Goal: Information Seeking & Learning: Learn about a topic

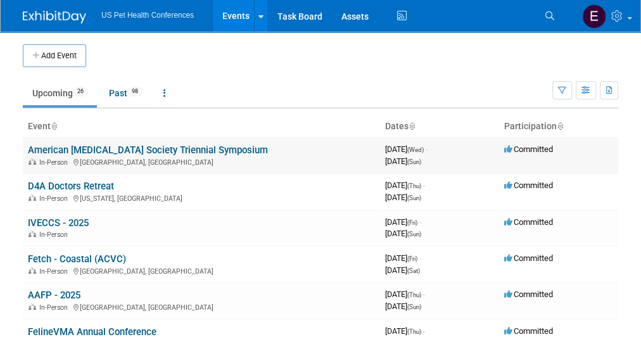
click at [223, 144] on link "American [MEDICAL_DATA] Society Triennial Symposium" at bounding box center [148, 149] width 240 height 11
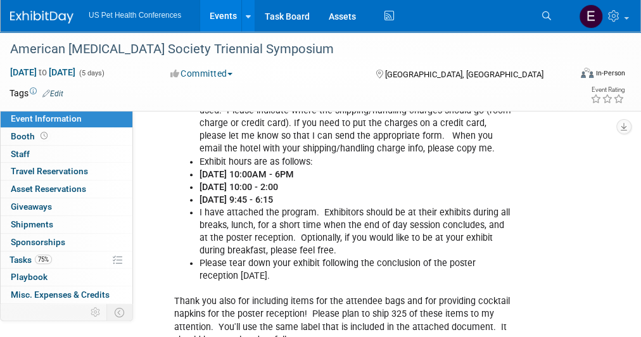
scroll to position [566, 0]
click at [319, 273] on li "Please tear down your exhibit following the conclusion of the poster reception …" at bounding box center [356, 269] width 312 height 25
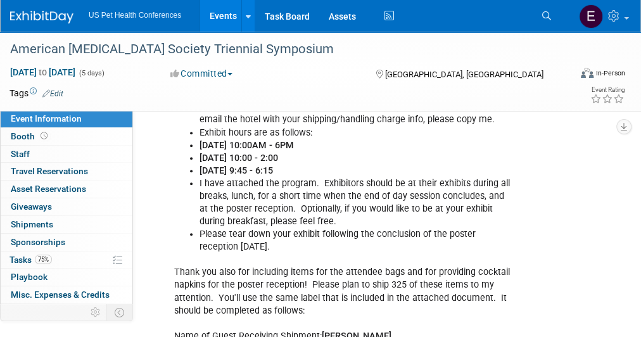
scroll to position [604, 0]
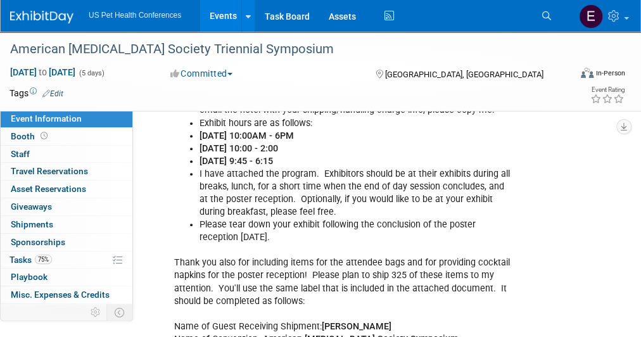
click at [336, 220] on li "Please tear down your exhibit following the conclusion of the poster reception …" at bounding box center [356, 231] width 312 height 25
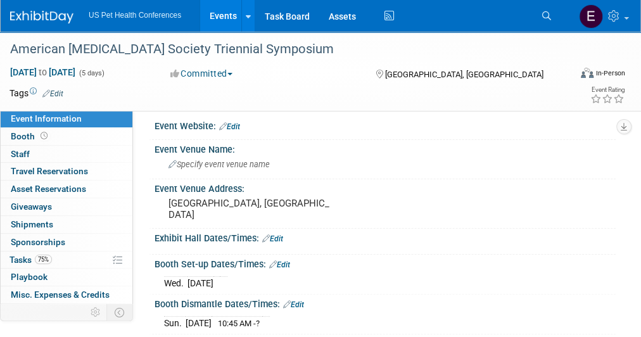
scroll to position [0, 0]
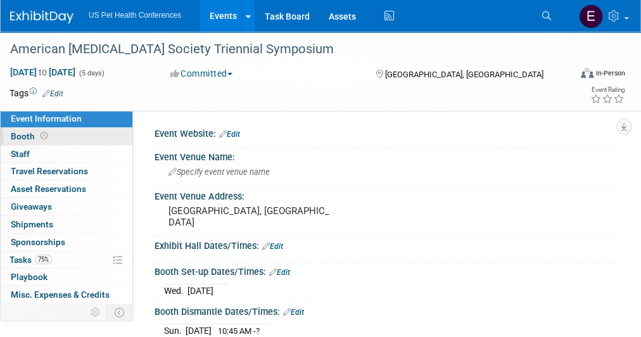
click at [21, 135] on span "Booth" at bounding box center [30, 136] width 39 height 10
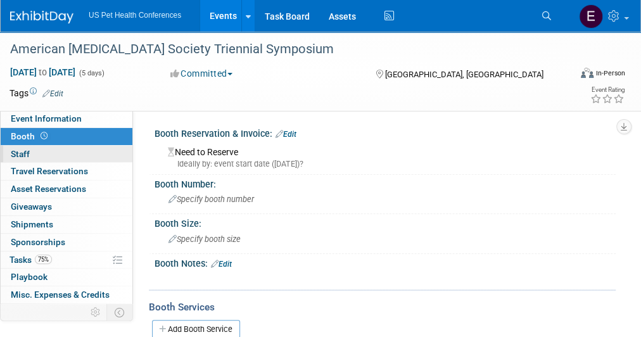
click at [18, 156] on span "Staff 0" at bounding box center [20, 154] width 19 height 10
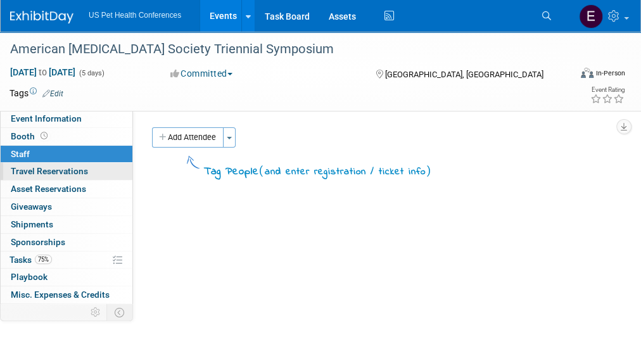
click at [22, 167] on span "Travel Reservations 0" at bounding box center [49, 171] width 77 height 10
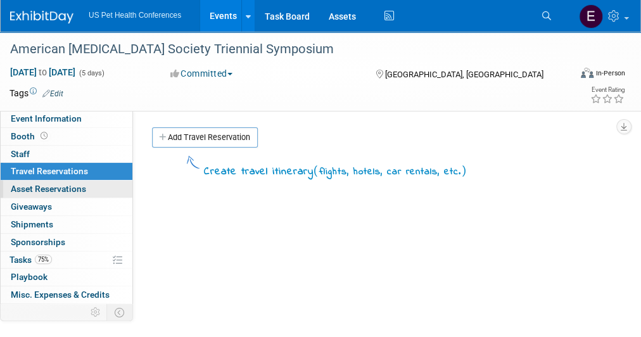
click at [23, 181] on link "0 Asset Reservations 0" at bounding box center [67, 189] width 132 height 17
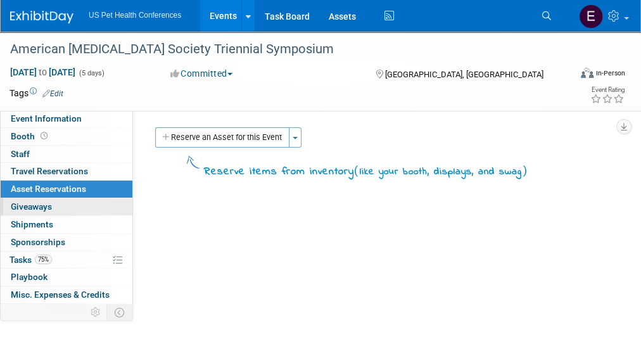
click at [28, 207] on span "Giveaways 0" at bounding box center [31, 206] width 41 height 10
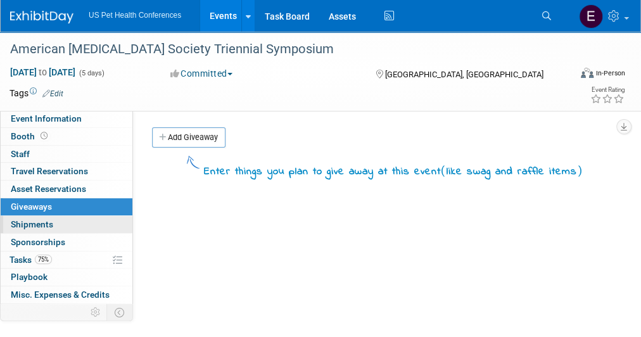
click at [44, 222] on span "Shipments 0" at bounding box center [32, 224] width 42 height 10
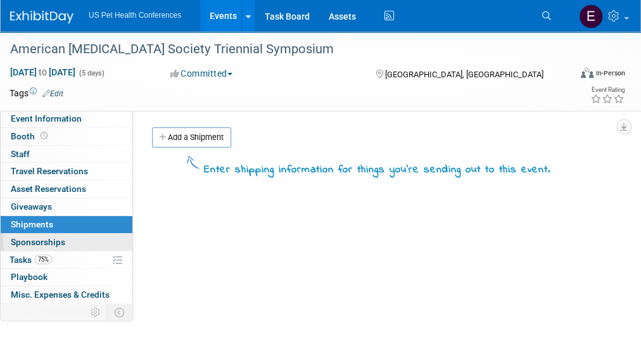
click at [38, 237] on span "Sponsorships 0" at bounding box center [38, 242] width 54 height 10
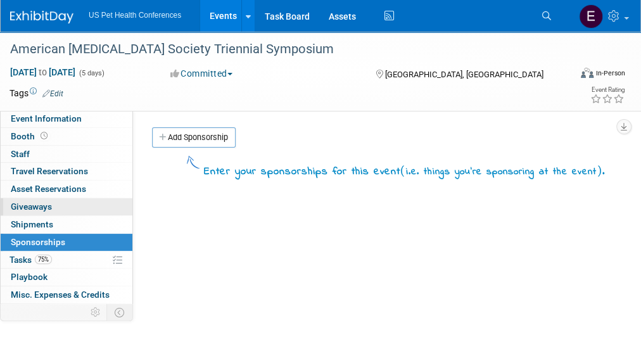
scroll to position [66, 0]
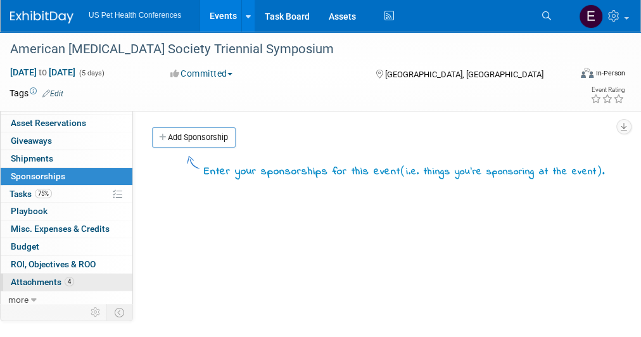
click at [30, 283] on span "Attachments 4" at bounding box center [42, 282] width 63 height 10
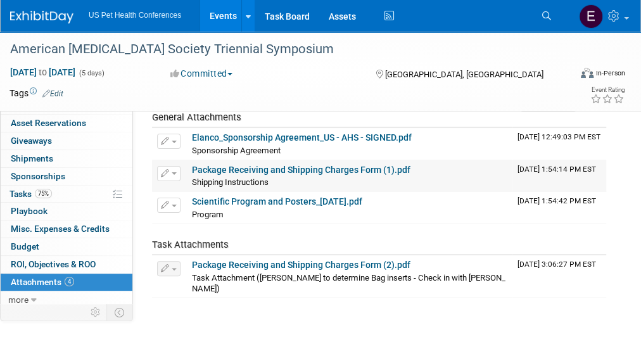
scroll to position [60, 0]
click at [298, 165] on link "Package Receiving and Shipping Charges Form (1).pdf" at bounding box center [301, 169] width 219 height 10
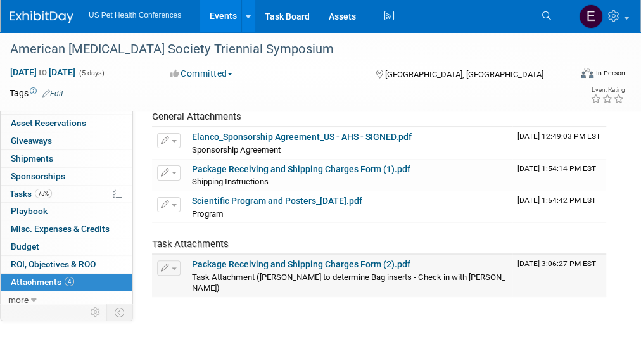
click at [289, 263] on link "Package Receiving and Shipping Charges Form (2).pdf" at bounding box center [301, 264] width 219 height 10
click at [31, 16] on img at bounding box center [41, 17] width 63 height 13
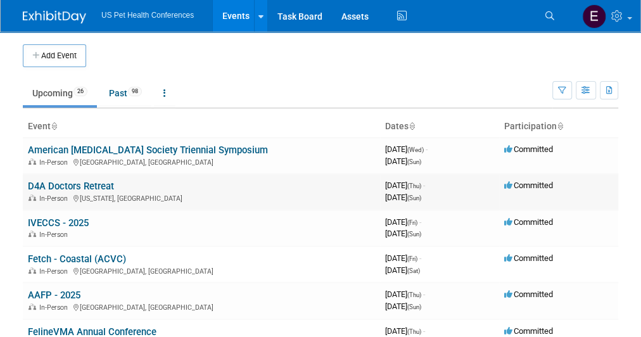
click at [65, 189] on link "D4A Doctors Retreat" at bounding box center [71, 186] width 86 height 11
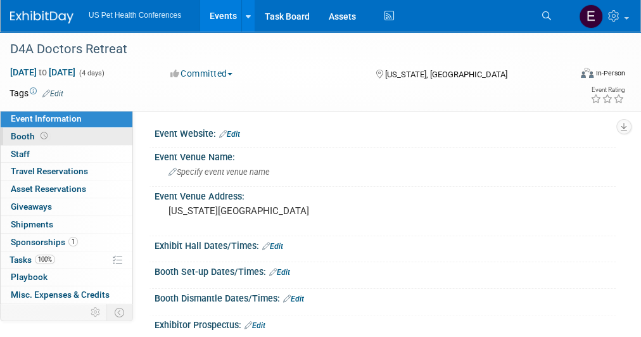
click at [56, 143] on link "Booth" at bounding box center [67, 136] width 132 height 17
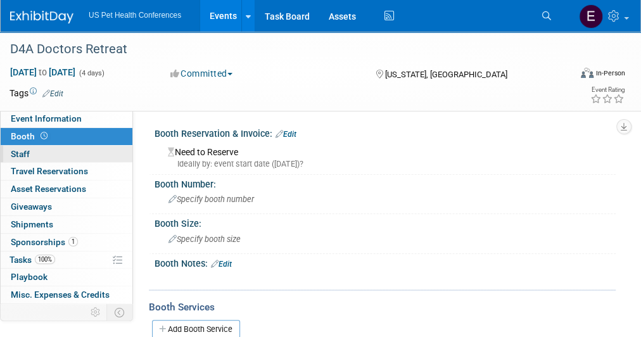
click at [51, 150] on link "0 Staff 0" at bounding box center [67, 154] width 132 height 17
